Goal: Task Accomplishment & Management: Contribute content

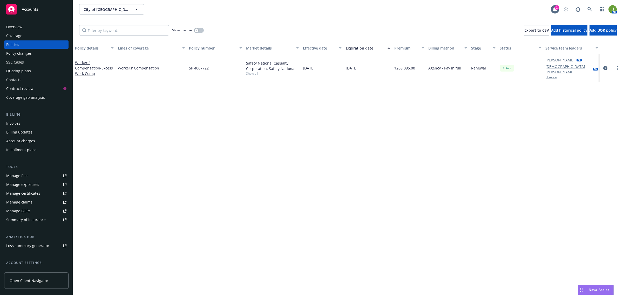
drag, startPoint x: 0, startPoint y: 0, endPoint x: 37, endPoint y: 12, distance: 39.1
click at [37, 12] on div "Accounts" at bounding box center [36, 9] width 60 height 10
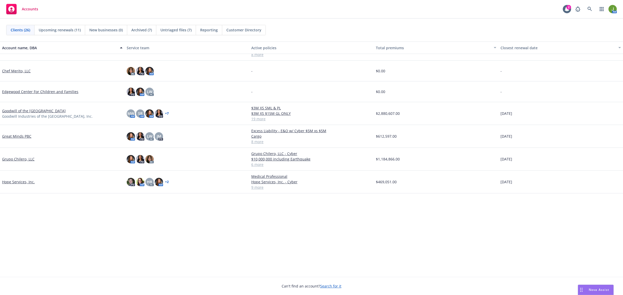
scroll to position [32, 0]
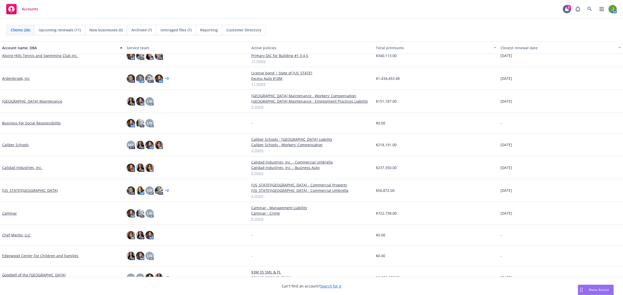
click at [18, 146] on link "Caliber Schools" at bounding box center [15, 144] width 27 height 5
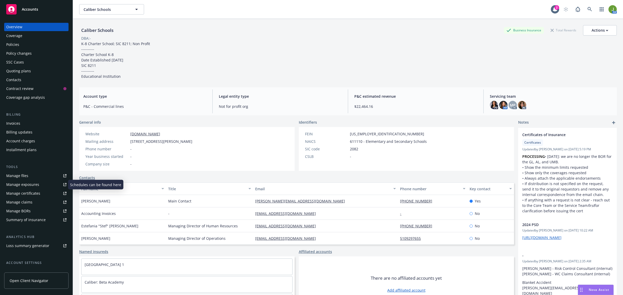
click at [23, 178] on div "Manage files" at bounding box center [17, 176] width 22 height 8
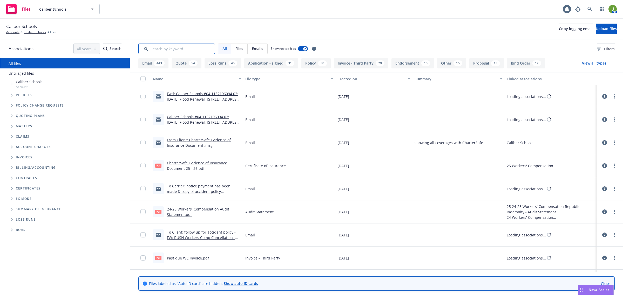
click at [185, 52] on input "Search by keyword..." at bounding box center [176, 49] width 77 height 10
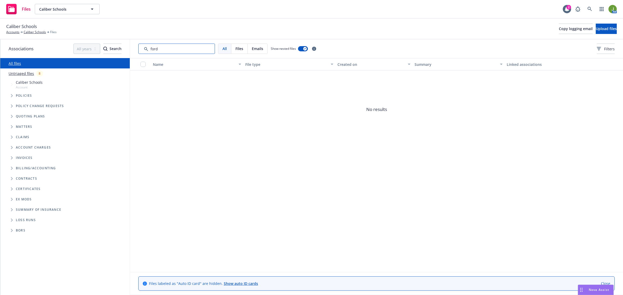
drag, startPoint x: 164, startPoint y: 48, endPoint x: 146, endPoint y: 48, distance: 18.4
click at [146, 48] on input "Search by keyword..." at bounding box center [176, 49] width 77 height 10
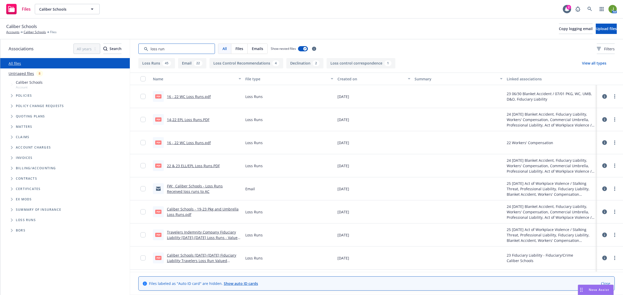
type input "loss run"
click at [351, 78] on div "Created on" at bounding box center [370, 78] width 67 height 5
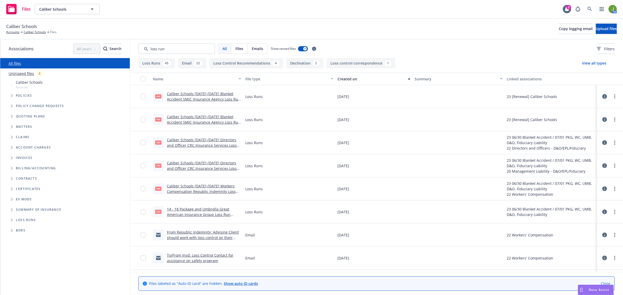
click at [351, 78] on div "Created on" at bounding box center [370, 78] width 67 height 5
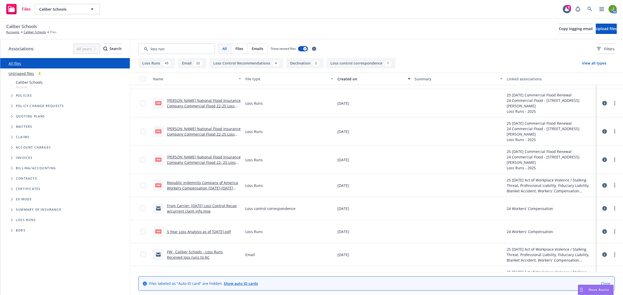
scroll to position [32, 0]
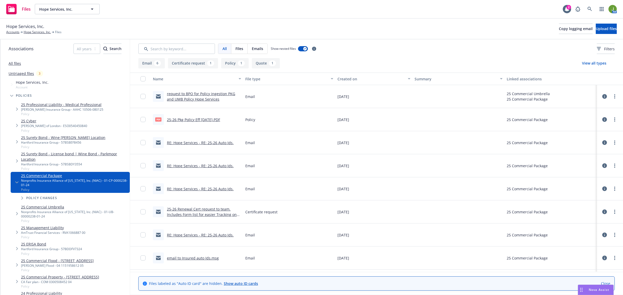
scroll to position [21, 0]
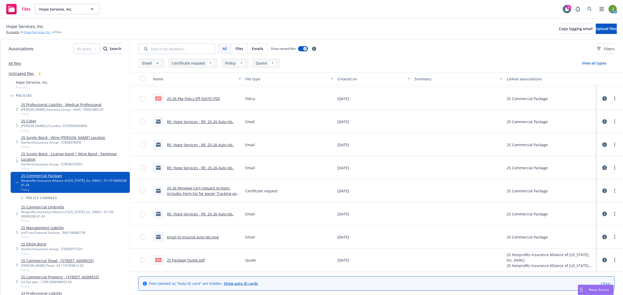
click at [42, 32] on link "Hope Services, Inc." at bounding box center [37, 32] width 27 height 5
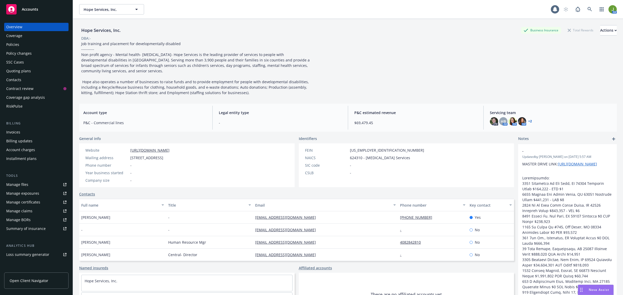
click at [40, 47] on div "Policies" at bounding box center [36, 44] width 60 height 8
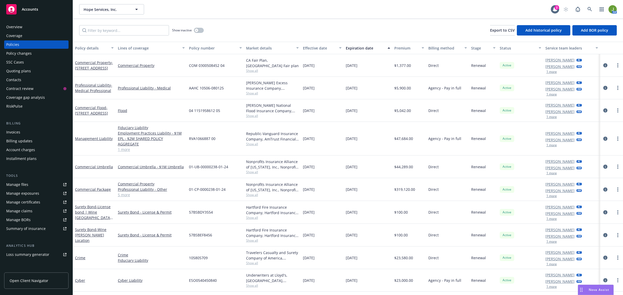
scroll to position [14, 0]
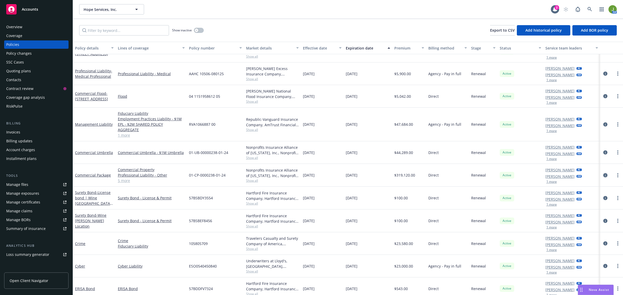
click at [603, 173] on icon "circleInformation" at bounding box center [605, 175] width 4 height 4
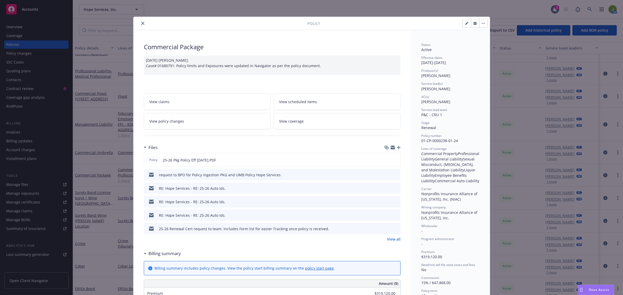
click at [397, 148] on icon "button" at bounding box center [399, 148] width 4 height 4
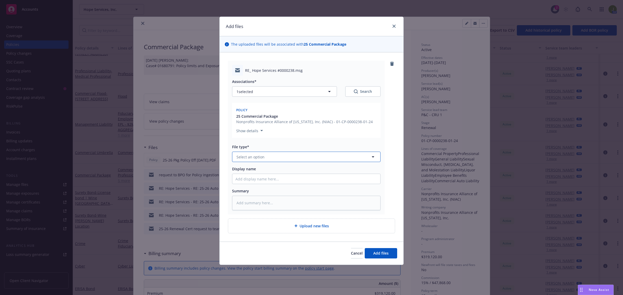
click at [248, 155] on span "Select an option" at bounding box center [250, 156] width 28 height 5
type input "email"
type textarea "x"
type input "F"
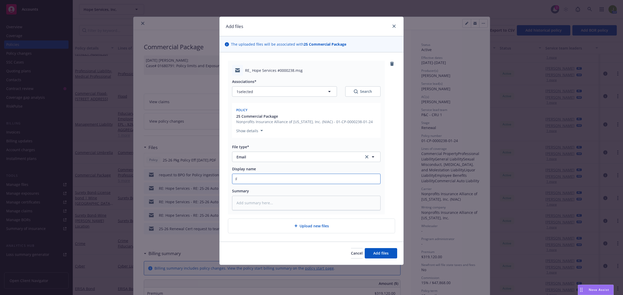
type textarea "x"
type input "Fr"
type textarea "x"
type input "Fro"
type textarea "x"
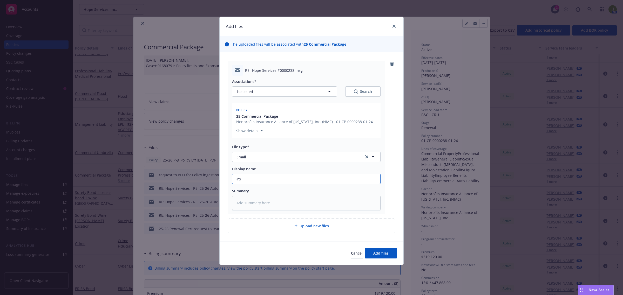
type input "From"
type textarea "x"
type input "From C"
type textarea "x"
type input "From Ca"
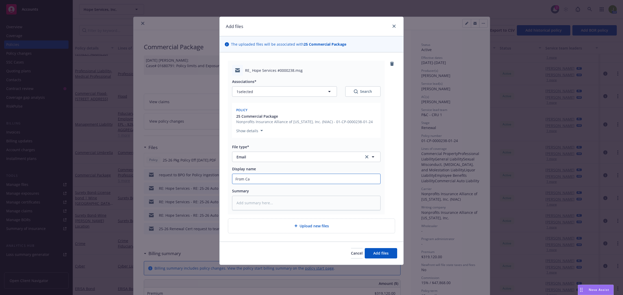
type textarea "x"
type input "From Car"
type textarea "x"
type input "From Carr"
type textarea "x"
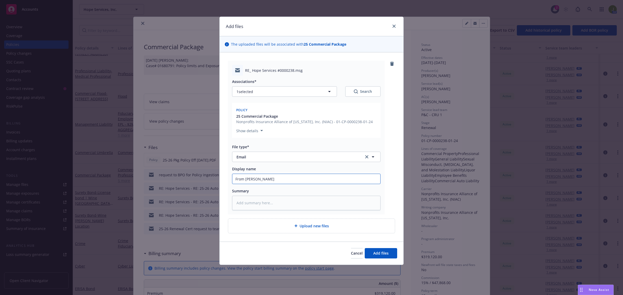
type input "From Carri"
type textarea "x"
type input "From Carrie"
type textarea "x"
type input "From Carrier"
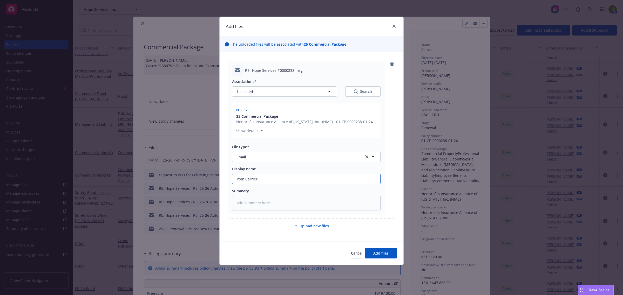
type textarea "x"
type input "From Carrier:"
type textarea "x"
type input "From Carrier:"
type textarea "x"
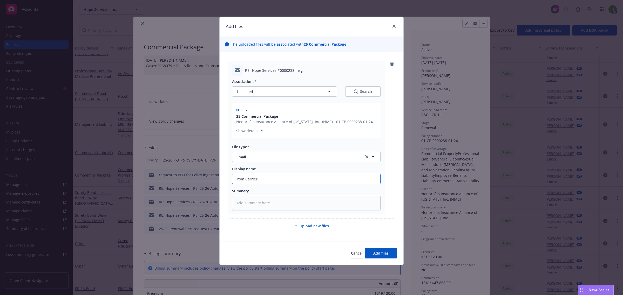
type input "From Carrier: c"
type textarea "x"
type input "From Carrier: co"
type textarea "x"
type input "From Carrier: con"
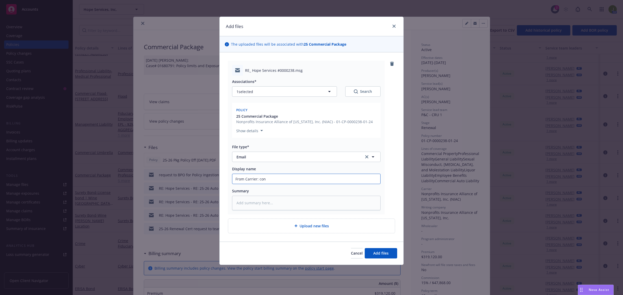
type textarea "x"
type input "From Carrier: confi"
type textarea "x"
type input "From Carrier: confir"
type textarea "x"
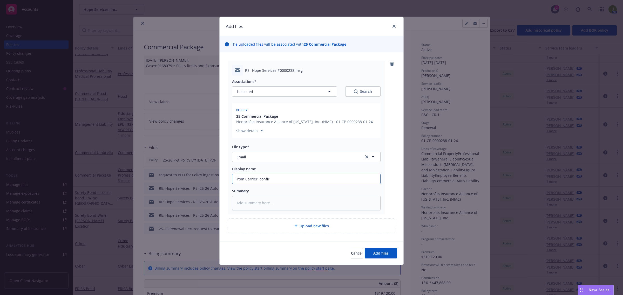
type input "From Carrier: confirm"
type textarea "x"
type input "From Carrier: confirmi"
type textarea "x"
type input "From Carrier: confirmin"
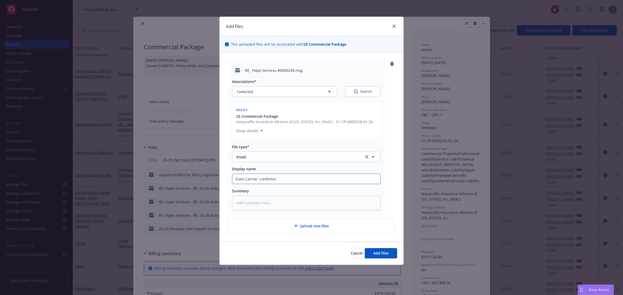
type textarea "x"
type input "From Carrier: confirming"
type textarea "x"
type input "From Carrier: confirming"
type textarea "x"
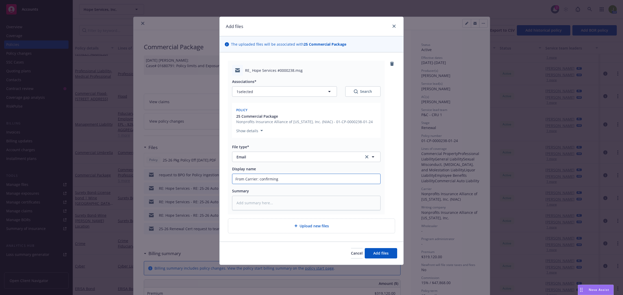
type input "From Carrier: confirming r"
type textarea "x"
type input "From Carrier: confirming re"
type textarea "x"
type input "From Carrier: confirming req"
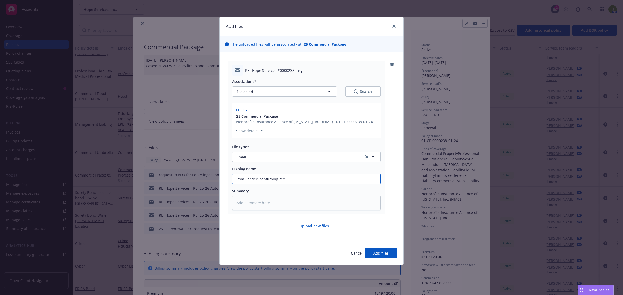
type textarea "x"
type input "From Carrier: confirming requ"
type textarea "x"
type input "From Carrier: confirming reque"
type textarea "x"
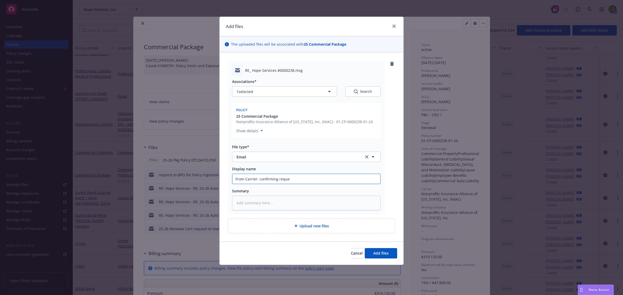
type input "From Carrier: confirming reques"
type textarea "x"
type input "From Carrier: confirming request"
type textarea "x"
type input "From Carrier: confirming request"
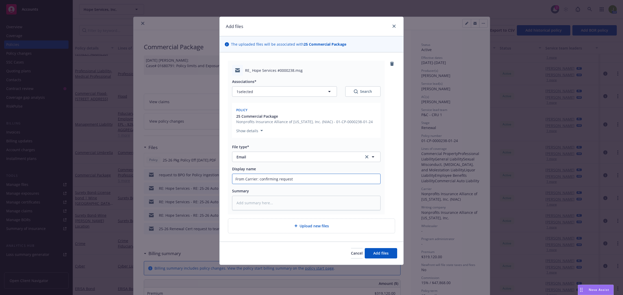
type textarea "x"
type input "From Carrier: confirming request f"
type textarea "x"
type input "From Carrier: confirming request fr"
type textarea "x"
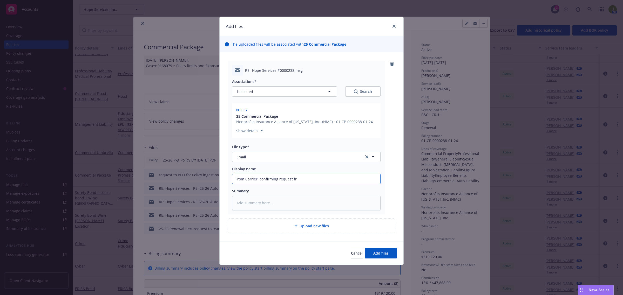
type input "From Carrier: confirming request fro"
type textarea "x"
type input "From Carrier: confirming request from"
type textarea "x"
type input "From Carrier: confirming request from pe"
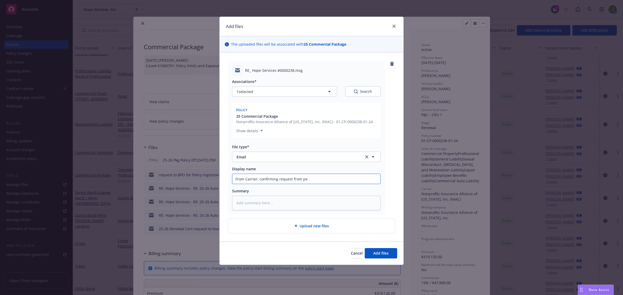
type textarea "x"
type input "From Carrier: confirming request from per"
type textarea "x"
type input "From Carrier: confirming request from pers"
type textarea "x"
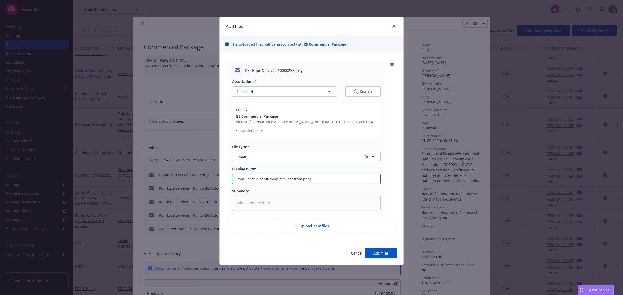
type input "From Carrier: confirming request from perso"
type textarea "x"
type input "From Carrier: confirming request from person"
type textarea "x"
type input "From Carrier: confirming request from persona"
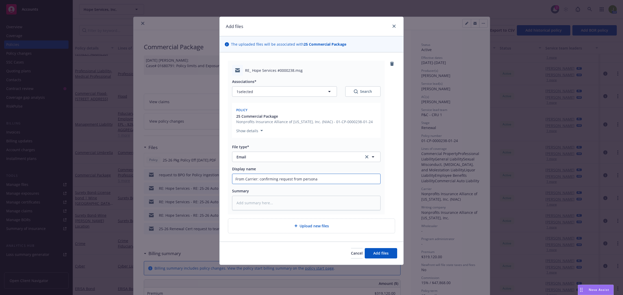
type textarea "x"
type input "From Carrier: confirming request from personal"
type textarea "x"
type input "From Carrier: confirming request from personal"
type textarea "x"
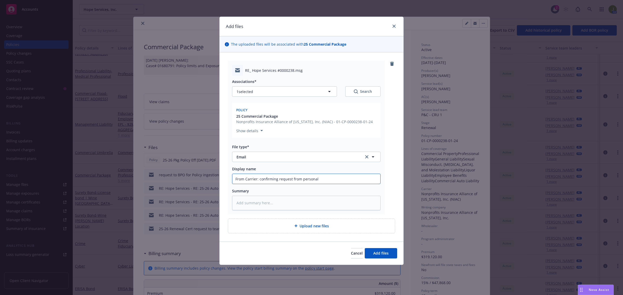
type input "From Carrier: confirming request from personal e"
type textarea "x"
type input "From Carrier: confirming request from personal em"
type textarea "x"
type input "From Carrier: confirming request from personal ema"
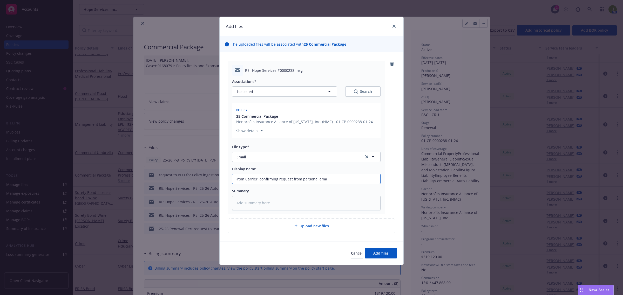
type textarea "x"
type input "From Carrier: confirming request from personal emai"
type textarea "x"
type input "From Carrier: confirming request from personal email"
type textarea "x"
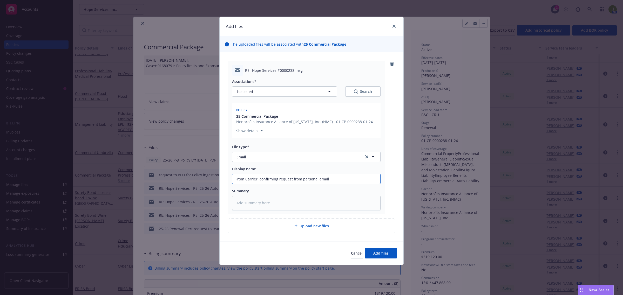
type input "From Carrier: confirming request from personal email"
type textarea "x"
type input "From Carrier: confirming request from personal email f"
type textarea "x"
type input "From Carrier: confirming request from personal email fo"
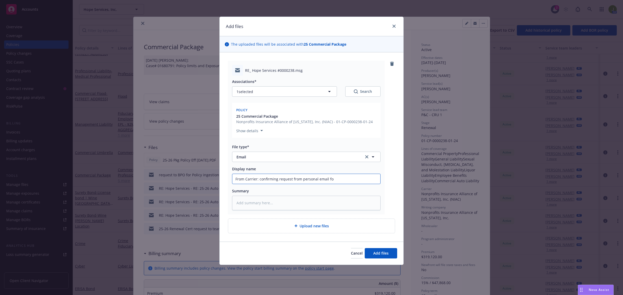
type textarea "x"
type input "From Carrier: confirming request from personal email for"
type textarea "x"
type input "From Carrier: confirming request from personal email for"
type textarea "x"
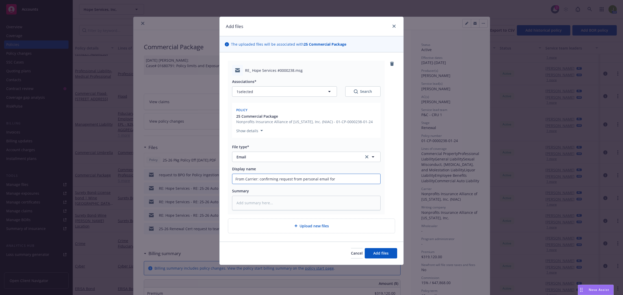
type input "From Carrier: confirming request from personal email for i"
type textarea "x"
type input "From Carrier: confirming request from personal email for in"
type textarea "x"
type input "From Carrier: confirming request from personal email for ins"
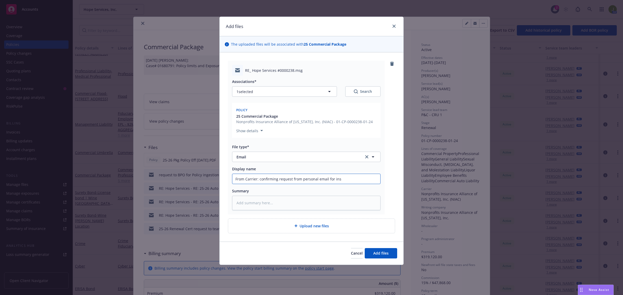
type textarea "x"
type input "From Carrier: confirming request from personal email for insp"
type textarea "x"
type input "From Carrier: confirming request from personal email for inspe"
type textarea "x"
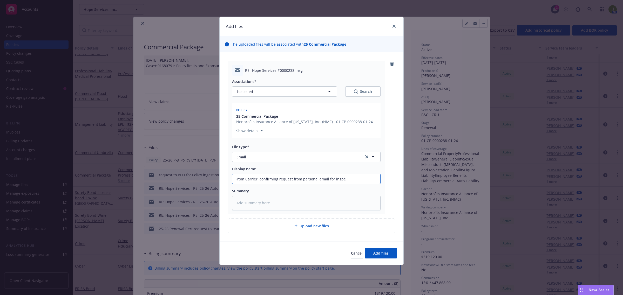
type input "From Carrier: confirming request from personal email for inspec"
type textarea "x"
type input "From Carrier: confirming request from personal email for inspect"
type textarea "x"
type input "From Carrier: confirming request from personal email for inspecti"
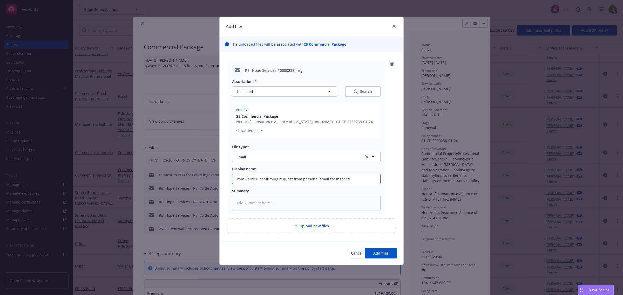
type textarea "x"
type input "From Carrier: confirming request from personal email for inspectio"
type textarea "x"
type input "From Carrier: confirming request from personal email for inspection"
type textarea "x"
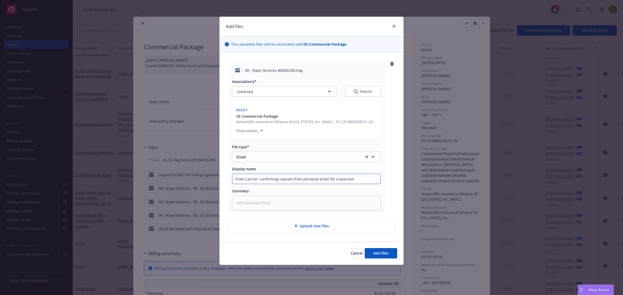
type input "From Carrier: confirming request from personal email for inspection i"
type textarea "x"
type input "From Carrier: confirming request from personal email for inspection in"
type textarea "x"
type input "From Carrier: confirming request from personal email for inspection in"
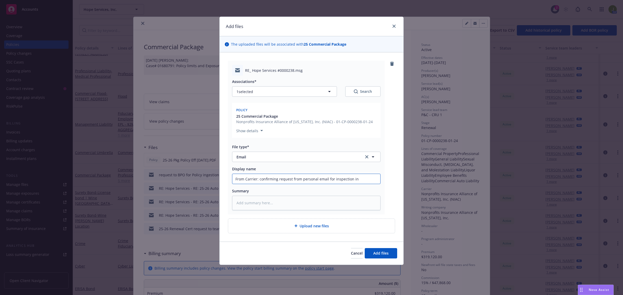
type textarea "x"
type input "From Carrier: confirming request from personal email for inspection in"
type textarea "x"
type input "From Carrier: confirming request from personal email for inspection i"
type textarea "x"
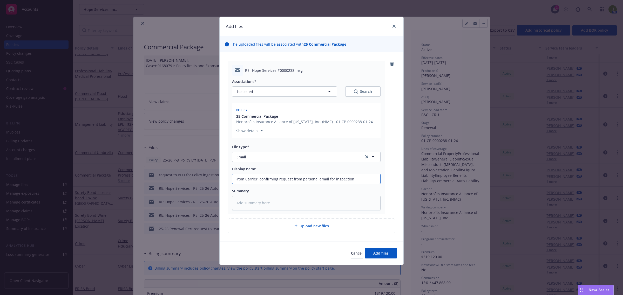
type input "From Carrier: confirming request from personal email for inspection is"
type textarea "x"
type input "From Carrier: confirming request from personal email for inspection is"
type textarea "x"
type input "From Carrier: confirming request from personal email for inspection is v"
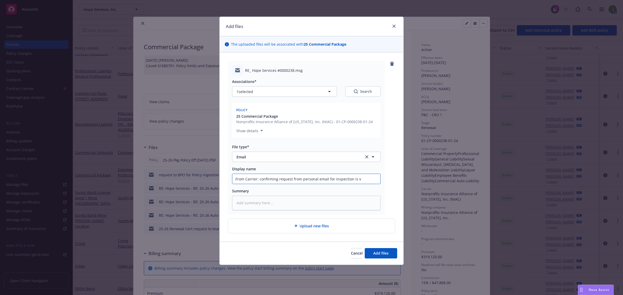
type textarea "x"
type input "From Carrier: confirming request from personal email for inspection is va"
type textarea "x"
type input "From Carrier: confirming request from personal email for inspection is val"
type textarea "x"
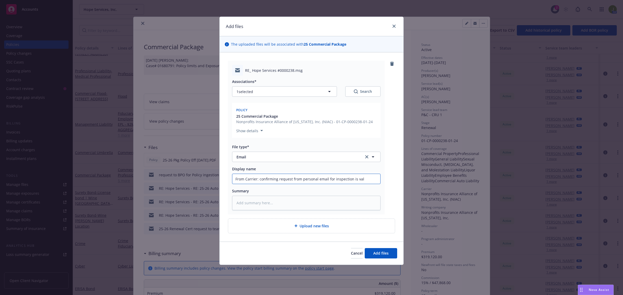
type input "From Carrier: confirming request from personal email for inspection is vali"
type textarea "x"
type input "From Carrier: confirming request from personal email for inspection is valid"
type textarea "x"
type input "From Carrier: confirming request from personal email for inspection is valid,"
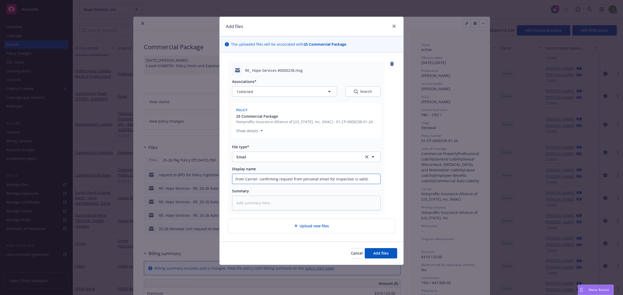
type textarea "x"
type input "From Carrier: confirming request from personal email for inspection is valid,"
type textarea "x"
type input "From Carrier: confirming request from personal email for inspection is valid, l"
type textarea "x"
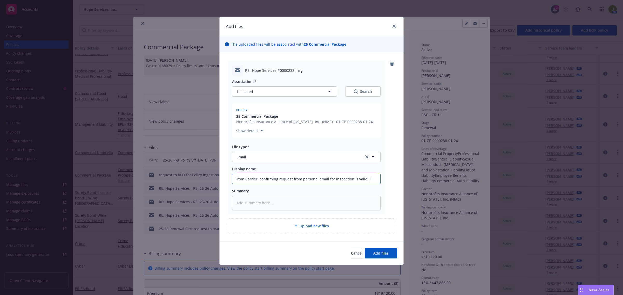
type input "From Carrier: confirming request from personal email for inspection is valid, li"
type textarea "x"
type input "From Carrier: confirming request from personal email for inspection is valid, l…"
type textarea "x"
type input "From Carrier: confirming request from personal email for inspection is valid, l…"
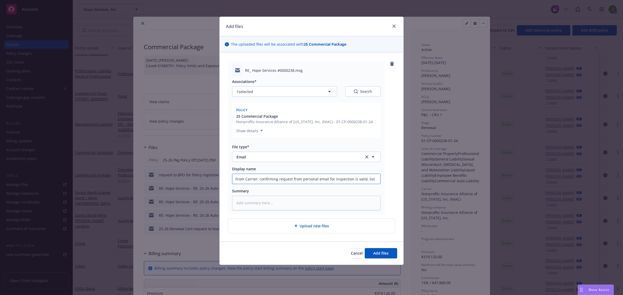
type textarea "x"
type input "From Carrier: confirming request from personal email for inspection is valid, l…"
type textarea "x"
type input "From Carrier: confirming request from personal email for inspection is valid, l…"
type textarea "x"
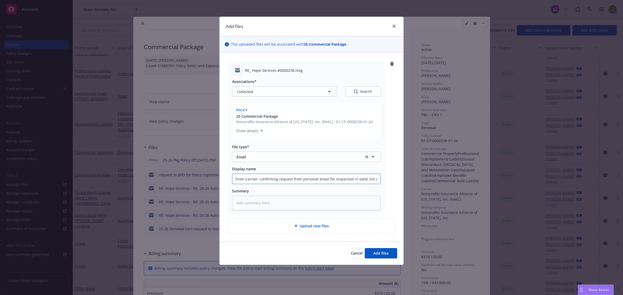
type input "From Carrier: confirming request from personal email for inspection is valid, l…"
type textarea "x"
type input "From Carrier: confirming request from personal email for inspection is valid, l…"
type textarea "x"
type input "From Carrier: confirming request from personal email for inspection is valid, l…"
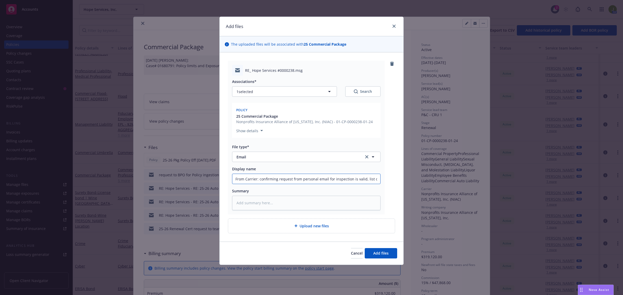
type textarea "x"
type input "From Carrier: confirming request from personal email for inspection is valid, l…"
type textarea "x"
type input "From Carrier: confirming request from personal email for inspection is valid, l…"
type textarea "x"
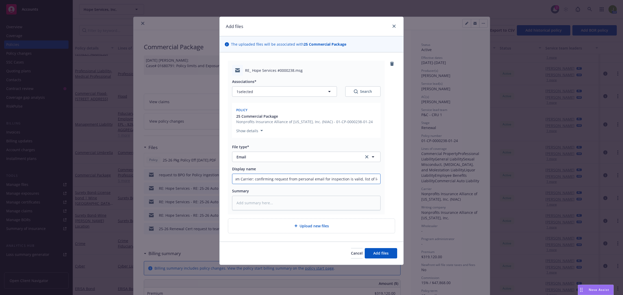
type input "From Carrier: confirming request from personal email for inspection is valid, l…"
type textarea "x"
type input "From Carrier: confirming request from personal email for inspection is valid, l…"
type textarea "x"
type input "From Carrier: confirming request from personal email for inspection is valid, l…"
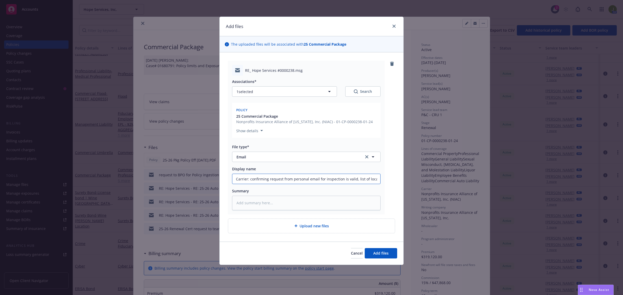
type textarea "x"
type input "From Carrier: confirming request from personal email for inspection is valid, l…"
type textarea "x"
type input "From Carrier: confirming request from personal email for inspection is valid, l…"
type textarea "x"
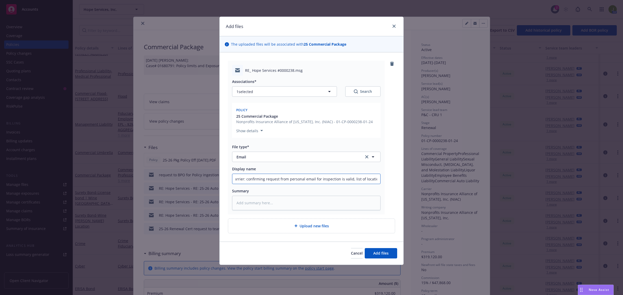
type input "From Carrier: confirming request from personal email for inspection is valid, l…"
type textarea "x"
type input "From Carrier: confirming request from personal email for inspection is valid, l…"
type textarea "x"
type input "From Carrier: confirming request from personal email for inspection is valid, l…"
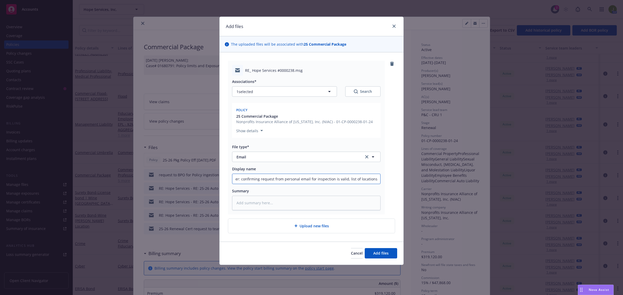
type textarea "x"
type input "From Carrier: confirming request from personal email for inspection is valid, l…"
type textarea "x"
type input "From Carrier: confirming request from personal email for inspection is valid, l…"
type textarea "x"
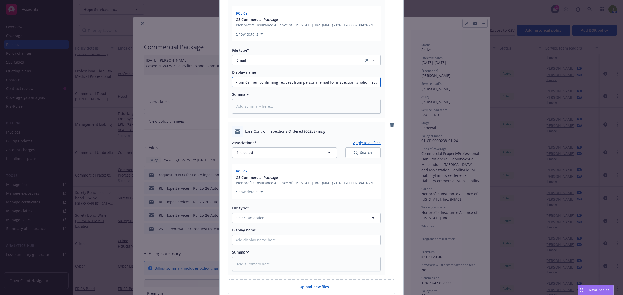
scroll to position [97, 0]
click at [260, 218] on span "Select an option" at bounding box center [250, 217] width 28 height 5
drag, startPoint x: 301, startPoint y: 239, endPoint x: 317, endPoint y: 240, distance: 15.9
click at [308, 87] on input "From Carrier: list of locations to be inpsected" at bounding box center [306, 82] width 148 height 10
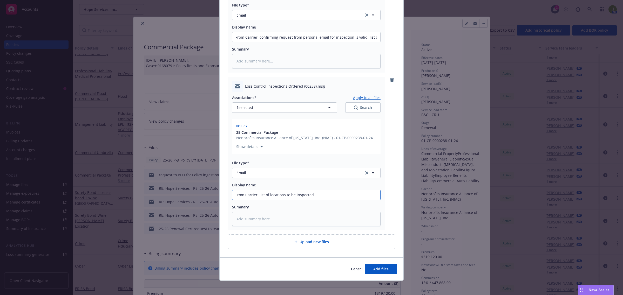
scroll to position [144, 0]
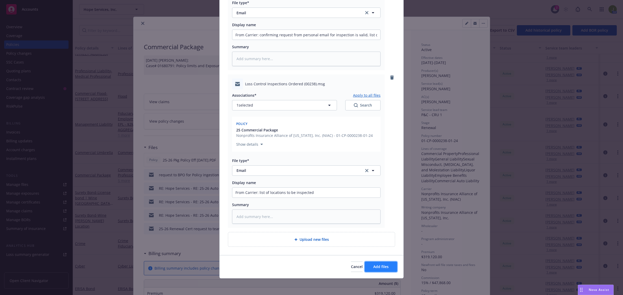
click at [383, 267] on span "Add files" at bounding box center [380, 266] width 15 height 5
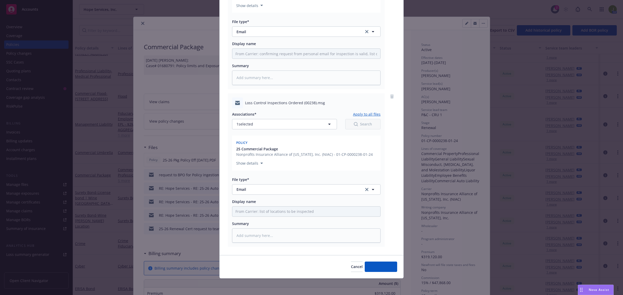
scroll to position [125, 0]
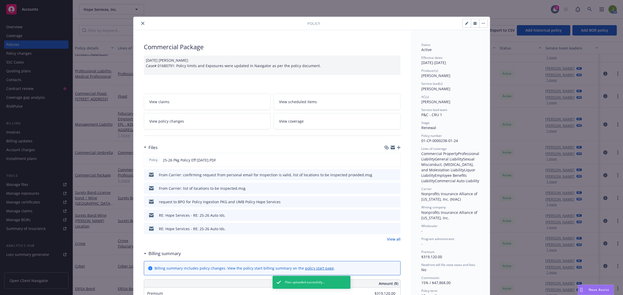
click at [140, 21] on button "close" at bounding box center [143, 23] width 6 height 6
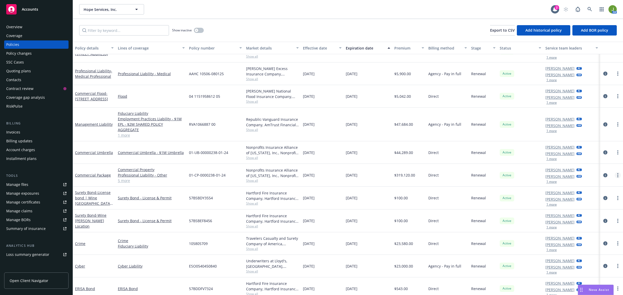
click at [614, 172] on link "more" at bounding box center [617, 175] width 6 height 6
click at [581, 242] on link "Copy logging email" at bounding box center [585, 243] width 61 height 10
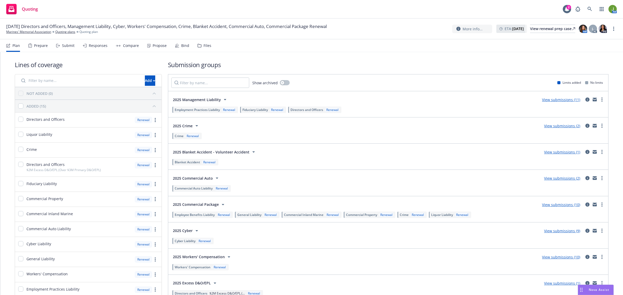
click at [20, 29] on span "08/31/25 Directors and Officers, Management Liability, Cyber, Workers' Compensa…" at bounding box center [166, 26] width 320 height 6
click at [20, 31] on link "Marines' Memorial Association" at bounding box center [28, 32] width 45 height 5
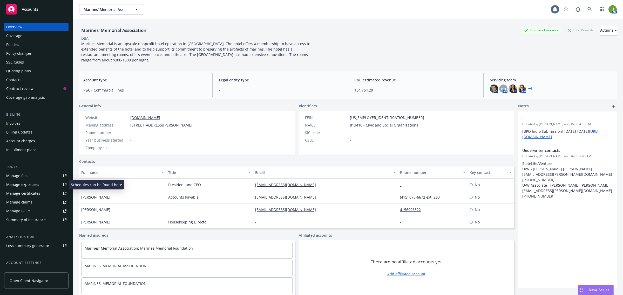
click at [24, 177] on div "Manage files" at bounding box center [17, 176] width 22 height 8
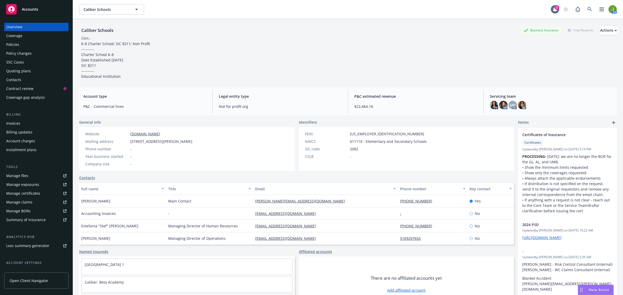
click at [489, 41] on div "Caliber Schools Business Insurance Total Rewards Actions DBA: - K-8 Charter Sch…" at bounding box center [347, 52] width 537 height 54
